Goal: Task Accomplishment & Management: Manage account settings

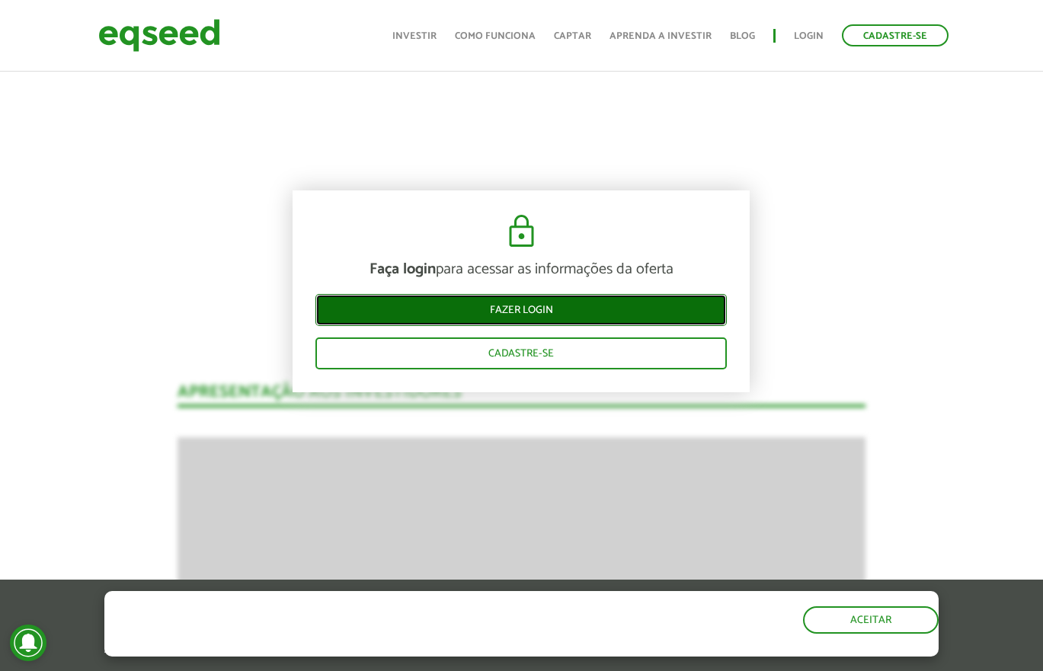
drag, startPoint x: 540, startPoint y: 309, endPoint x: 534, endPoint y: 315, distance: 8.6
click at [540, 309] on link "Fazer login" at bounding box center [520, 310] width 411 height 32
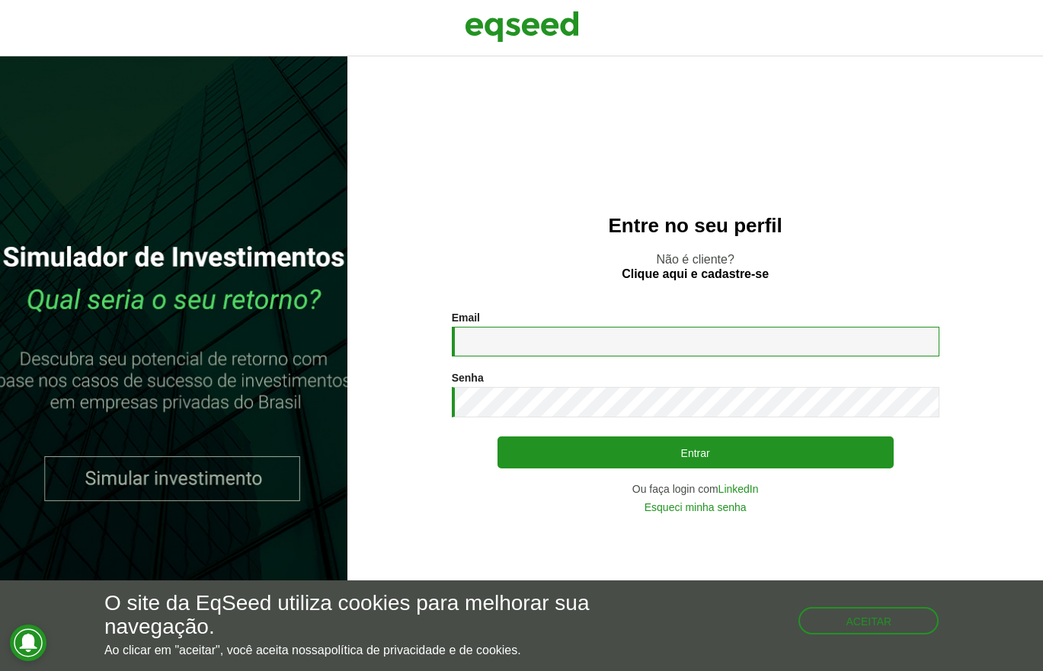
type input "**********"
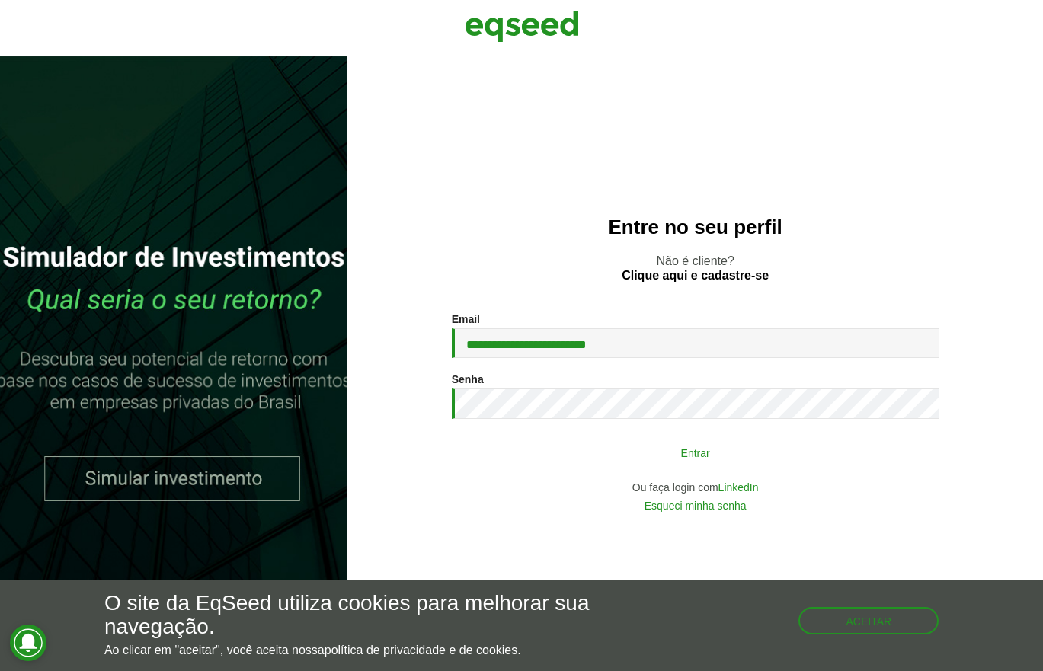
click at [648, 460] on button "Entrar" at bounding box center [695, 452] width 396 height 29
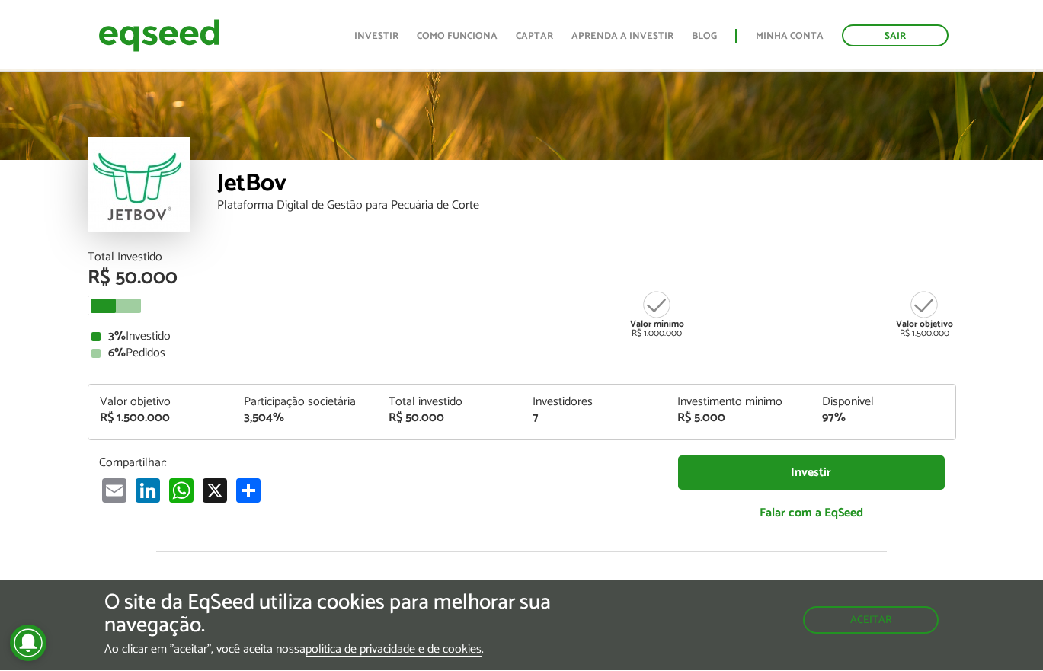
scroll to position [1466, 0]
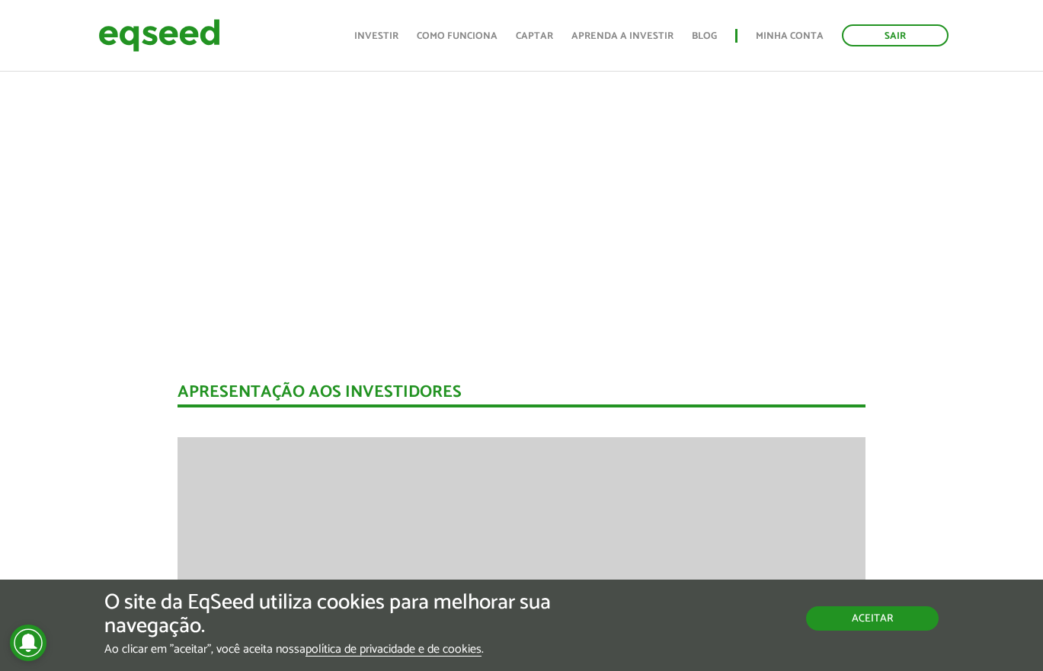
click at [885, 625] on button "Aceitar" at bounding box center [872, 618] width 133 height 24
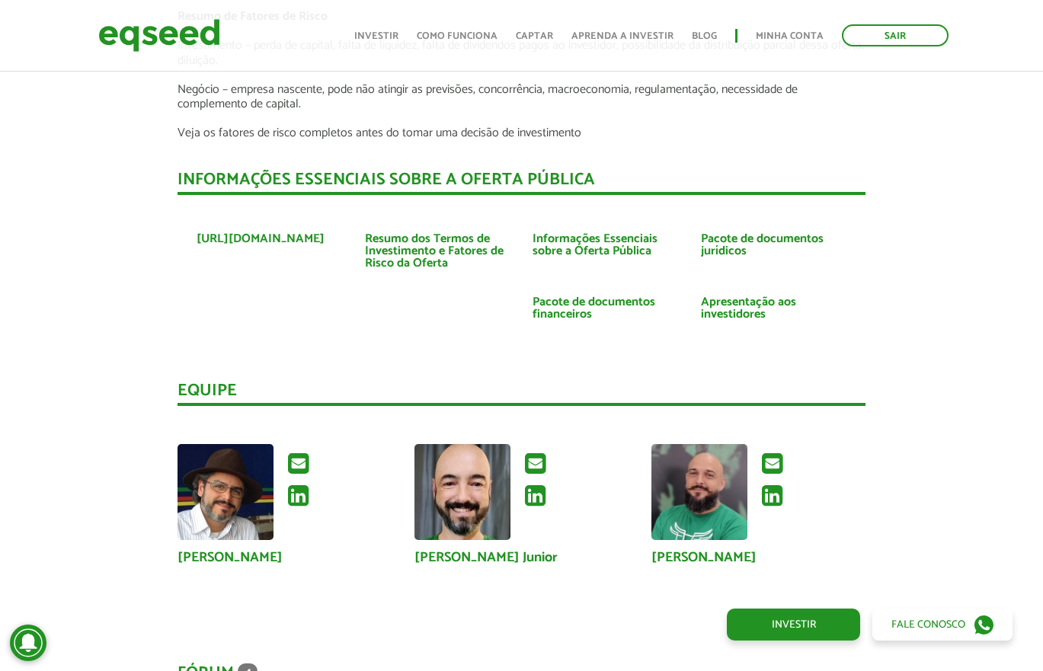
scroll to position [3380, 0]
